Goal: Information Seeking & Learning: Learn about a topic

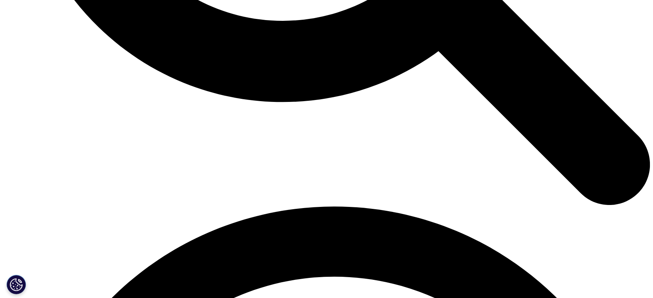
scroll to position [1689, 0]
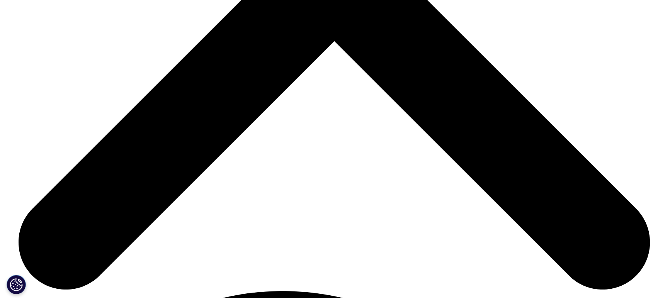
scroll to position [1228, 0]
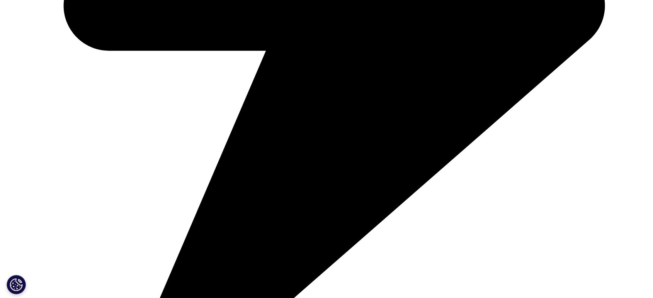
scroll to position [1510, 0]
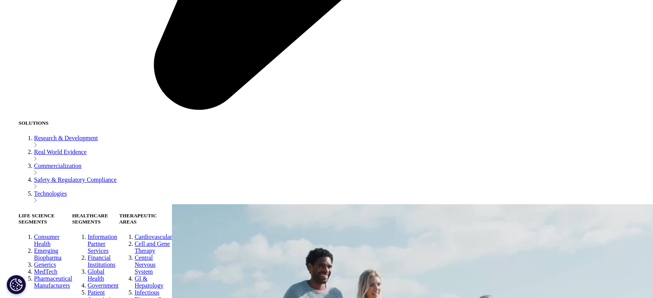
scroll to position [1952, 0]
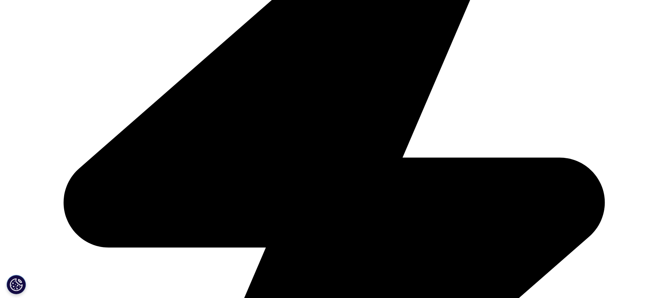
scroll to position [2231, 0]
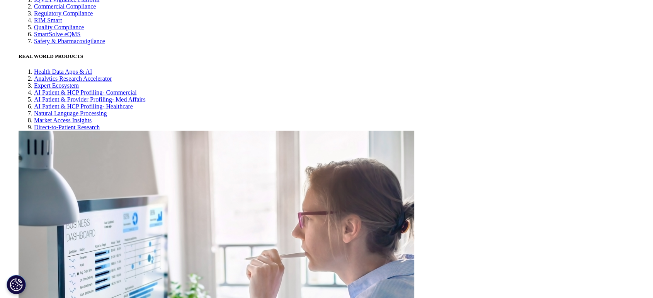
scroll to position [2145, 0]
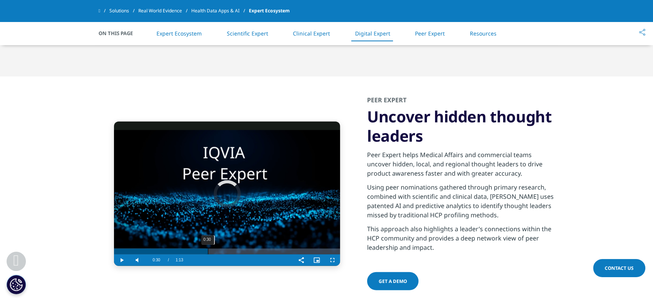
click at [208, 249] on div "0:30" at bounding box center [208, 252] width 0 height 6
click at [260, 249] on div "Loaded : 0.00% 0:47 0:47" at bounding box center [227, 252] width 226 height 6
